Goal: Transaction & Acquisition: Purchase product/service

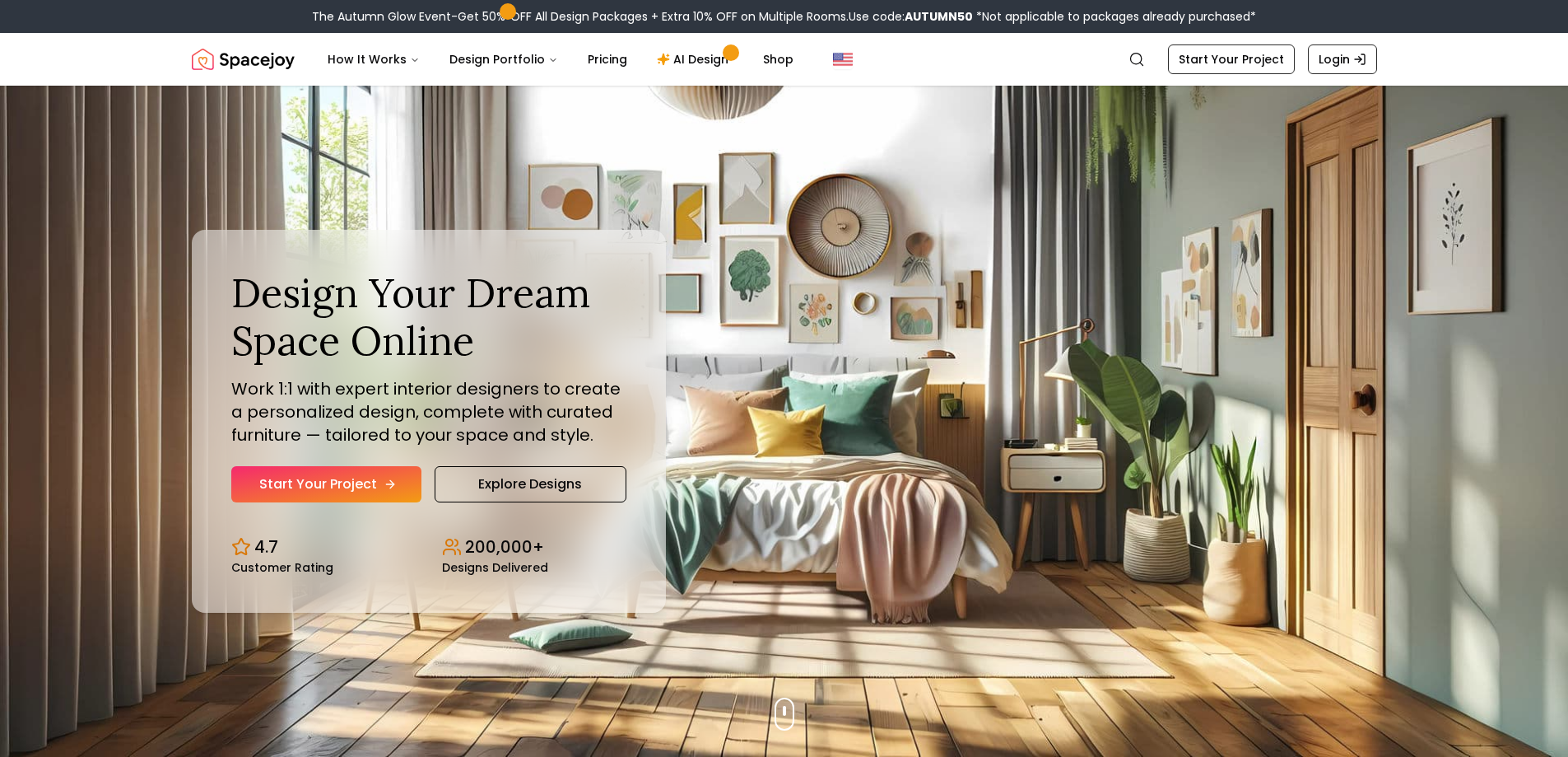
click at [354, 479] on link "Start Your Project" at bounding box center [326, 484] width 190 height 36
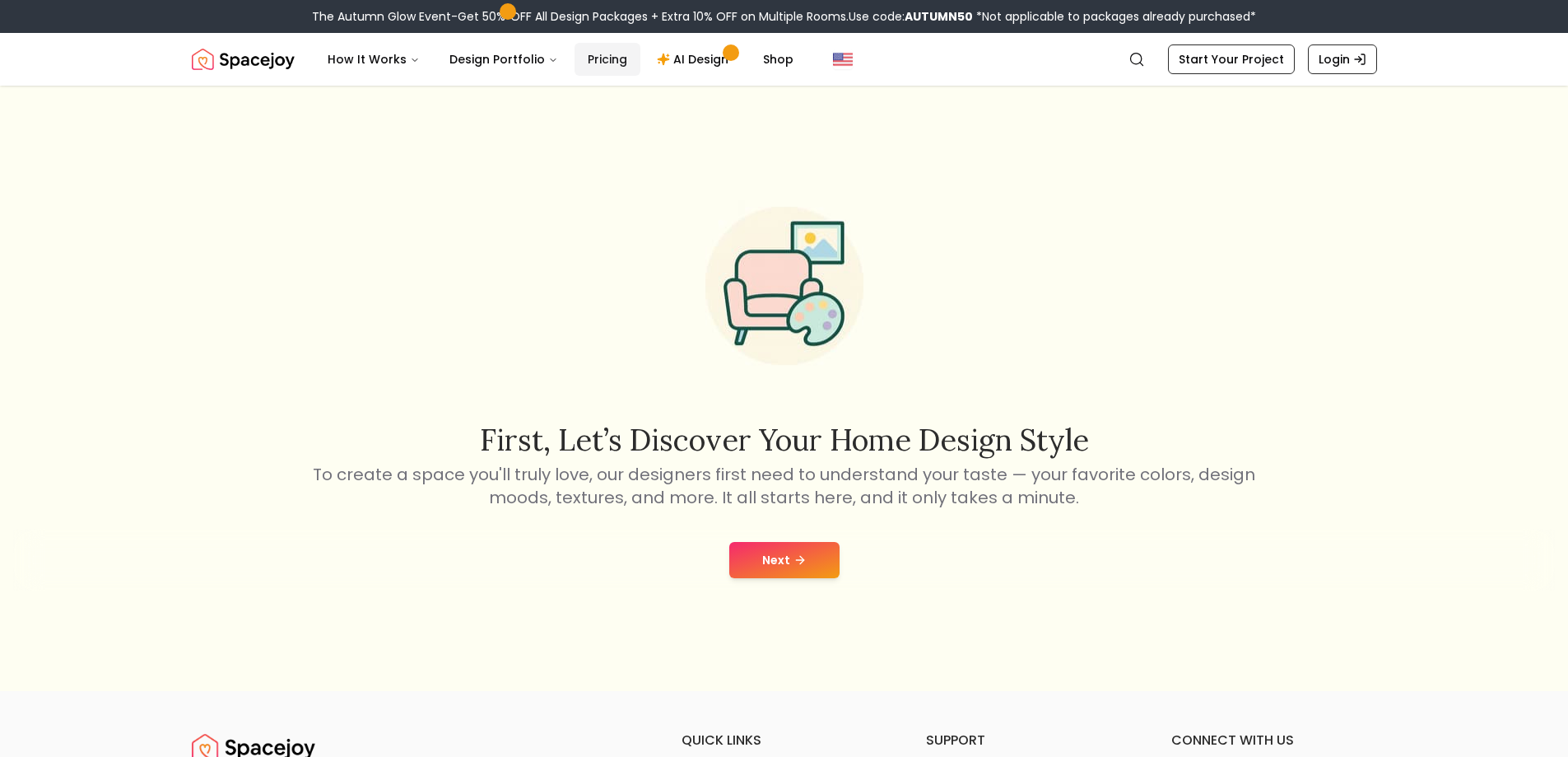
click at [603, 66] on link "Pricing" at bounding box center [607, 59] width 66 height 33
